Goal: Download file/media

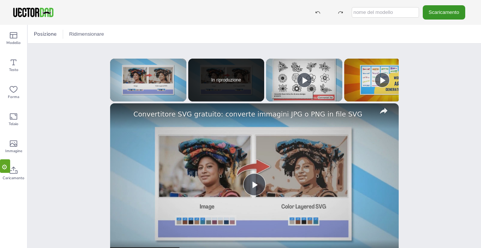
click at [444, 14] on font "Scaricamento" at bounding box center [444, 12] width 31 height 6
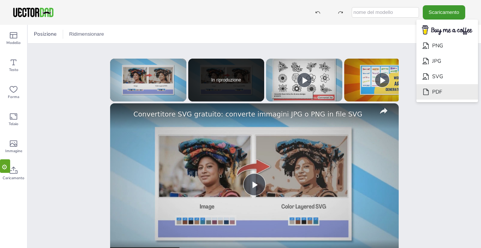
click at [442, 93] on font "PDF" at bounding box center [437, 91] width 10 height 7
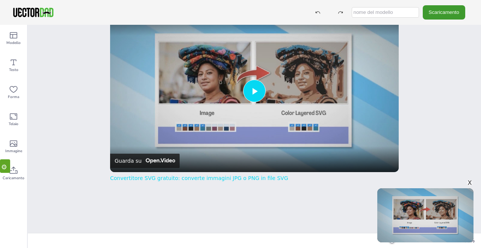
scroll to position [94, 0]
